Goal: Information Seeking & Learning: Learn about a topic

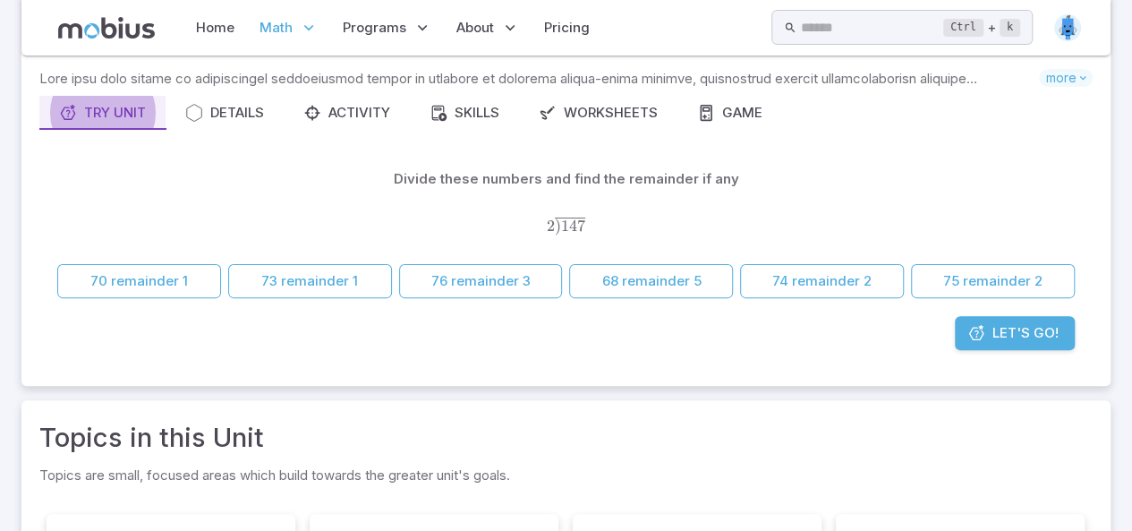
scroll to position [127, 0]
click at [305, 288] on button "73 remainder 1" at bounding box center [310, 282] width 164 height 34
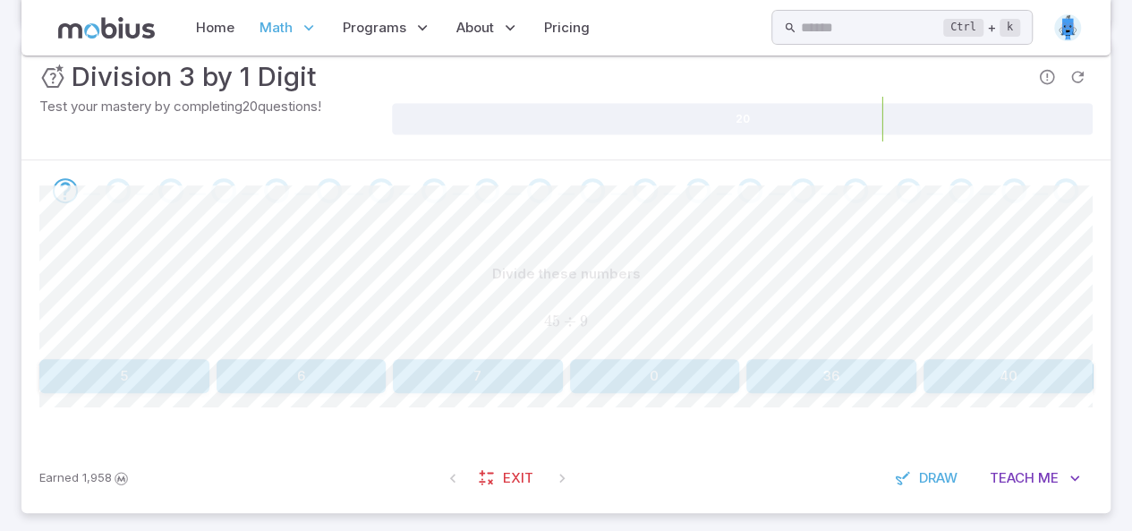
scroll to position [281, 0]
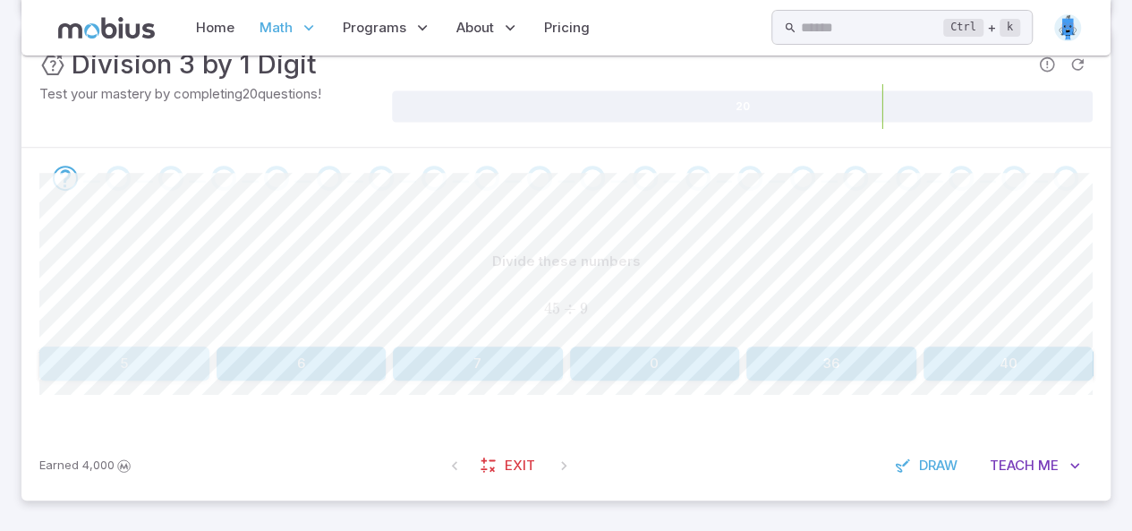
click at [136, 353] on button "5" at bounding box center [124, 363] width 170 height 34
click at [650, 371] on button "2" at bounding box center [655, 363] width 170 height 34
click at [688, 355] on button "3" at bounding box center [655, 363] width 170 height 34
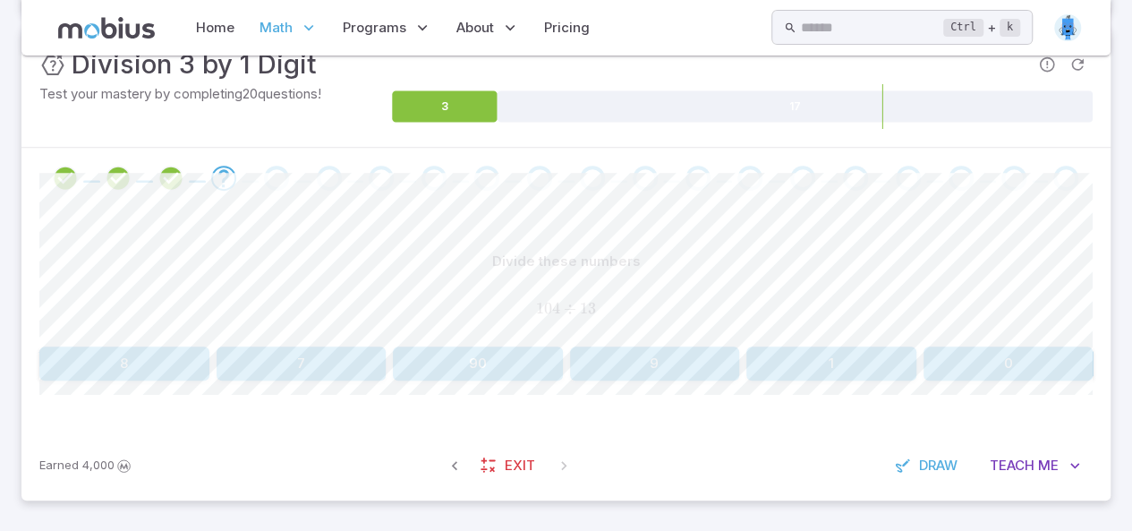
click at [807, 439] on div "Earned 4,000 Exit Draw Teach Me" at bounding box center [565, 465] width 1089 height 70
drag, startPoint x: 313, startPoint y: 387, endPoint x: 311, endPoint y: 361, distance: 25.1
click at [311, 361] on div "Divide these numbers 104 ÷ 13 104 \div 13 104 ÷ 13 8 7 90 9 1 0 Canvas actions …" at bounding box center [565, 319] width 1053 height 222
click at [311, 361] on button "7" at bounding box center [302, 363] width 170 height 34
click at [841, 361] on button "1" at bounding box center [831, 363] width 170 height 34
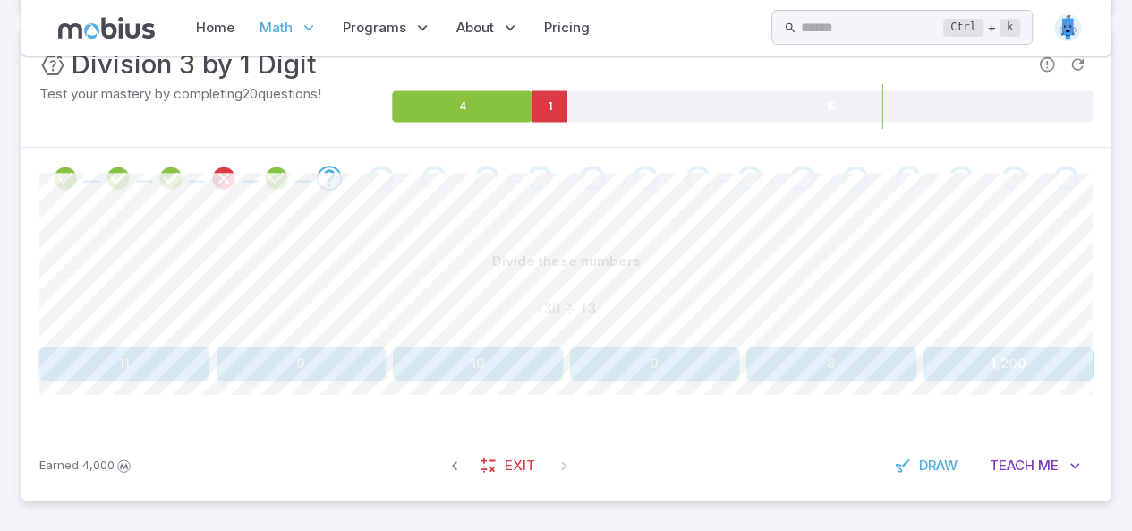
click at [317, 351] on button "9" at bounding box center [302, 363] width 170 height 34
click at [135, 373] on button "7" at bounding box center [124, 363] width 170 height 34
click at [810, 371] on button "8" at bounding box center [831, 363] width 170 height 34
